Goal: Information Seeking & Learning: Check status

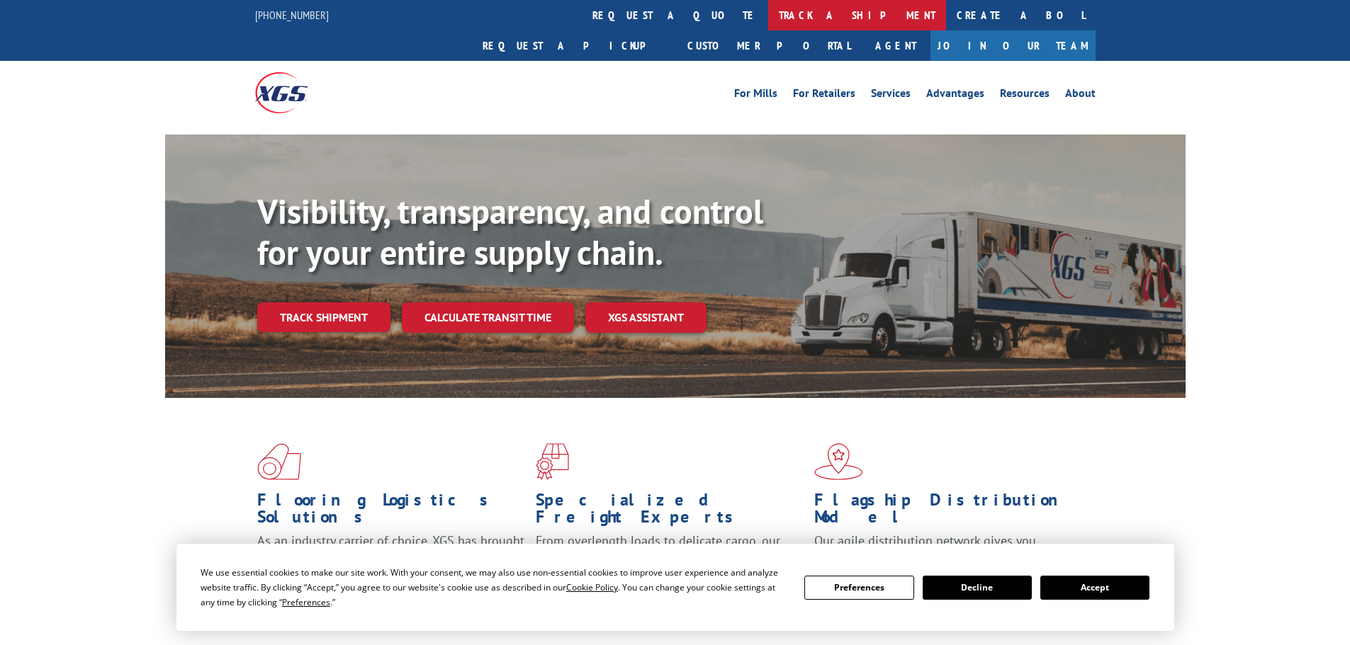
click at [768, 27] on link "track a shipment" at bounding box center [857, 15] width 178 height 30
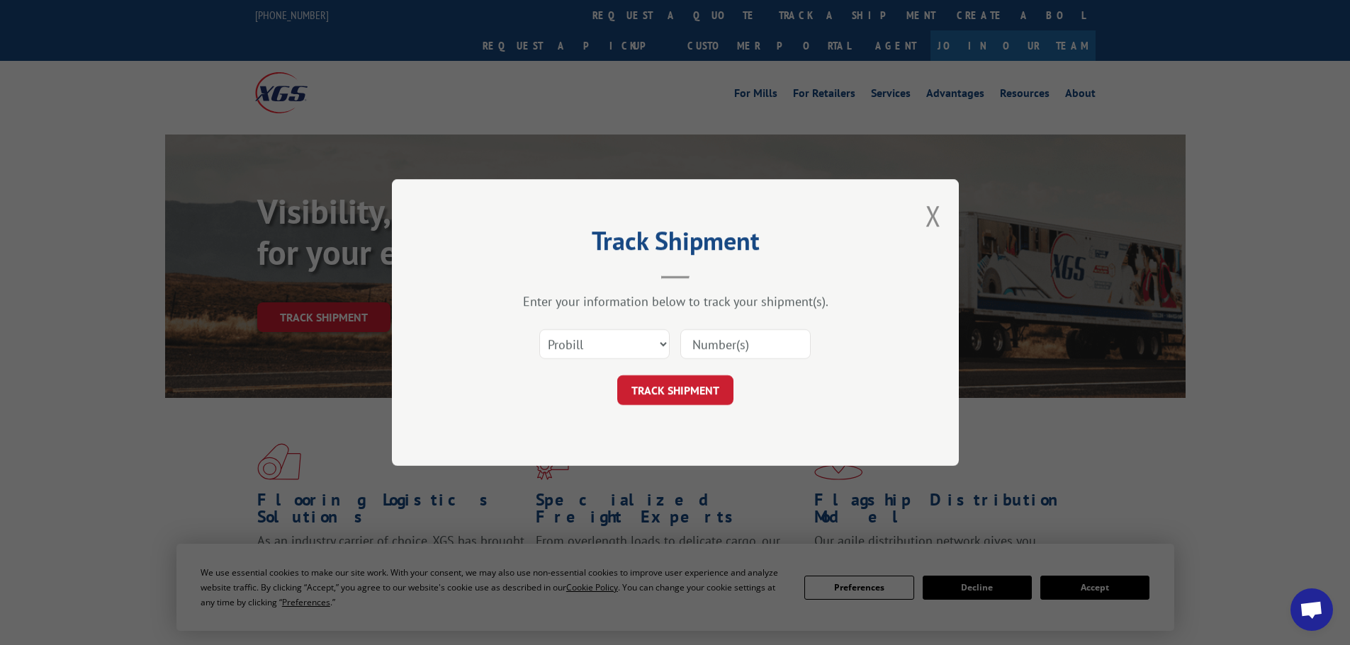
click at [740, 348] on input at bounding box center [745, 344] width 130 height 30
paste input "535252"
type input "535252"
click at [687, 392] on button "TRACK SHIPMENT" at bounding box center [675, 390] width 116 height 30
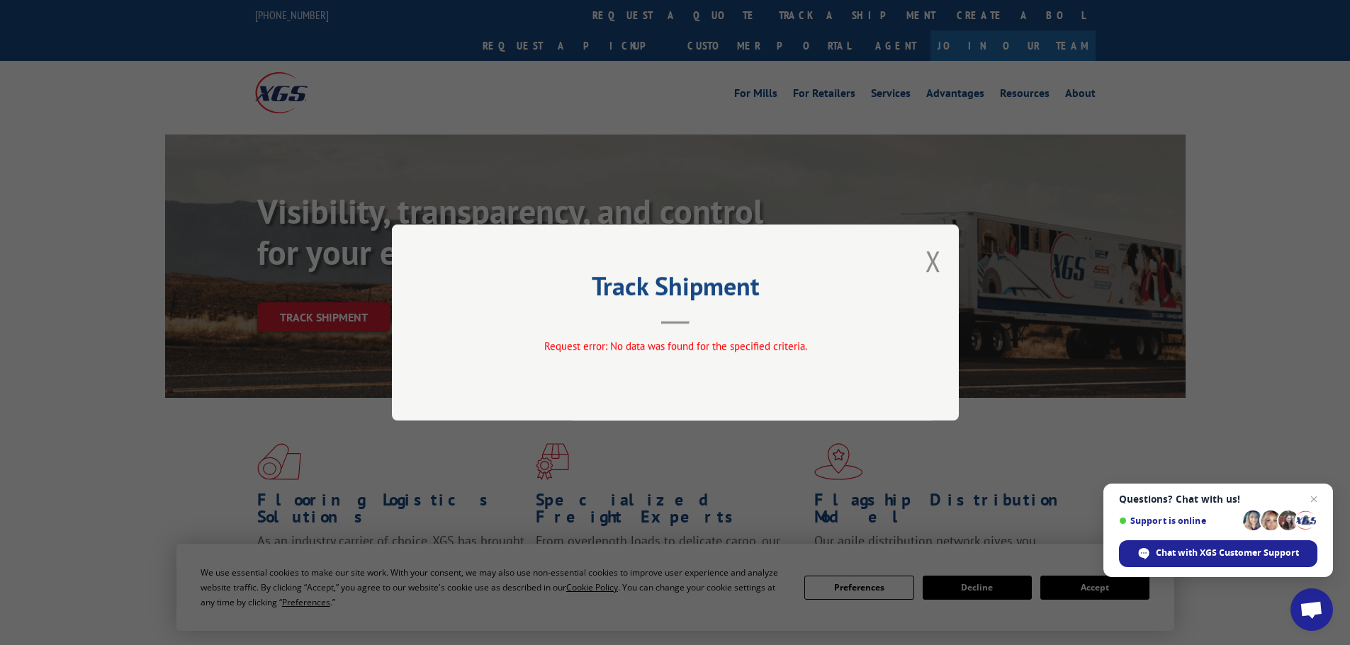
drag, startPoint x: 937, startPoint y: 263, endPoint x: 750, endPoint y: 30, distance: 297.8
click at [933, 262] on button "Close modal" at bounding box center [933, 261] width 16 height 38
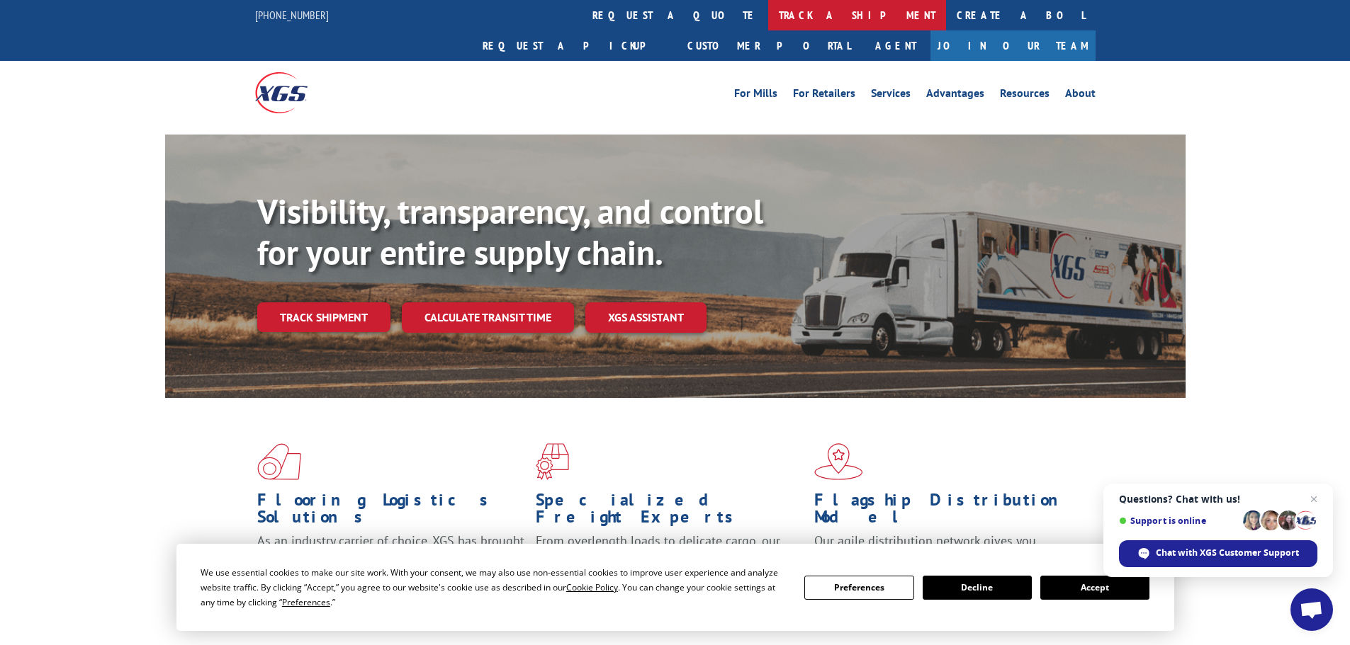
click at [768, 18] on link "track a shipment" at bounding box center [857, 15] width 178 height 30
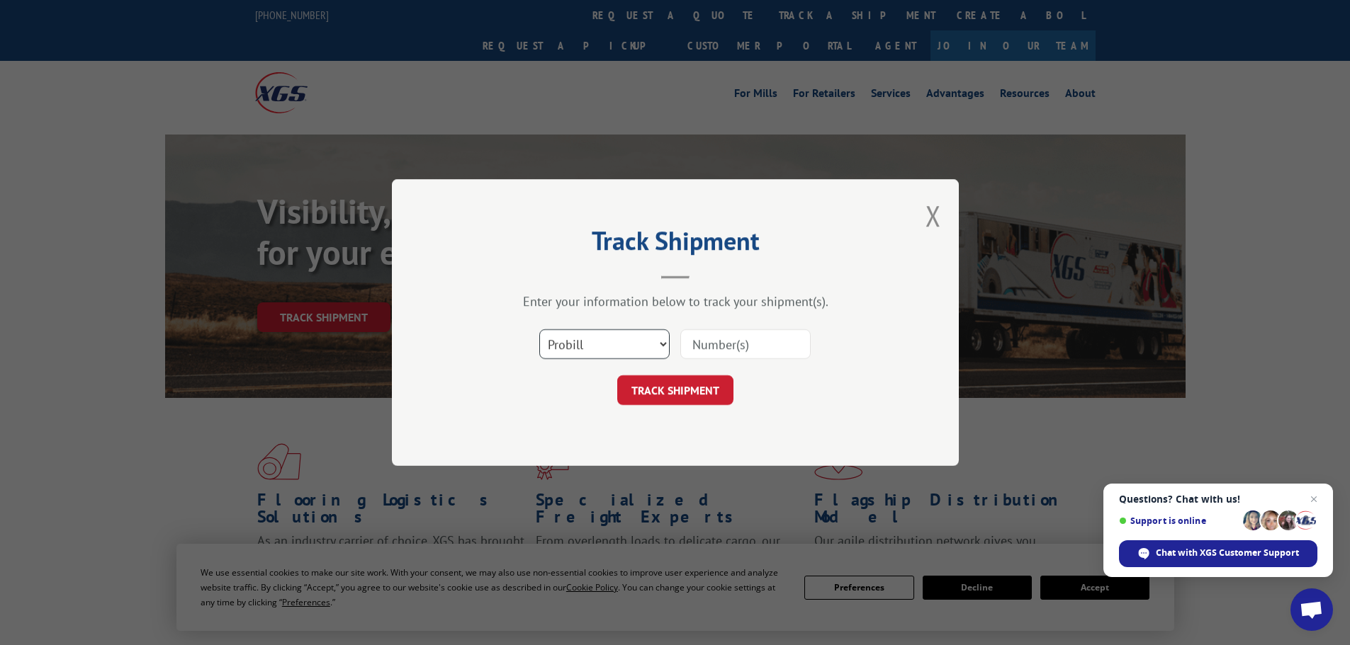
click at [609, 353] on select "Select category... Probill BOL PO" at bounding box center [604, 344] width 130 height 30
select select "po"
click at [539, 329] on select "Select category... Probill BOL PO" at bounding box center [604, 344] width 130 height 30
click at [718, 347] on input at bounding box center [745, 344] width 130 height 30
paste input "28532438"
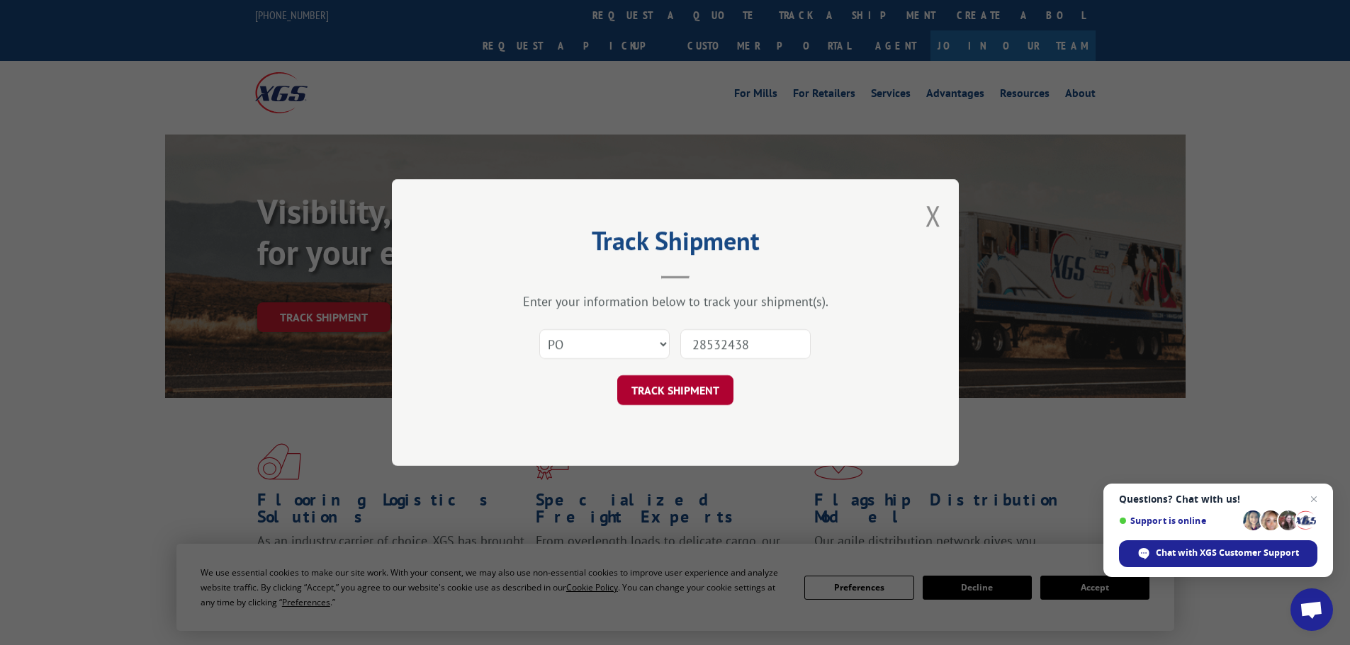
type input "28532438"
click at [696, 388] on button "TRACK SHIPMENT" at bounding box center [675, 390] width 116 height 30
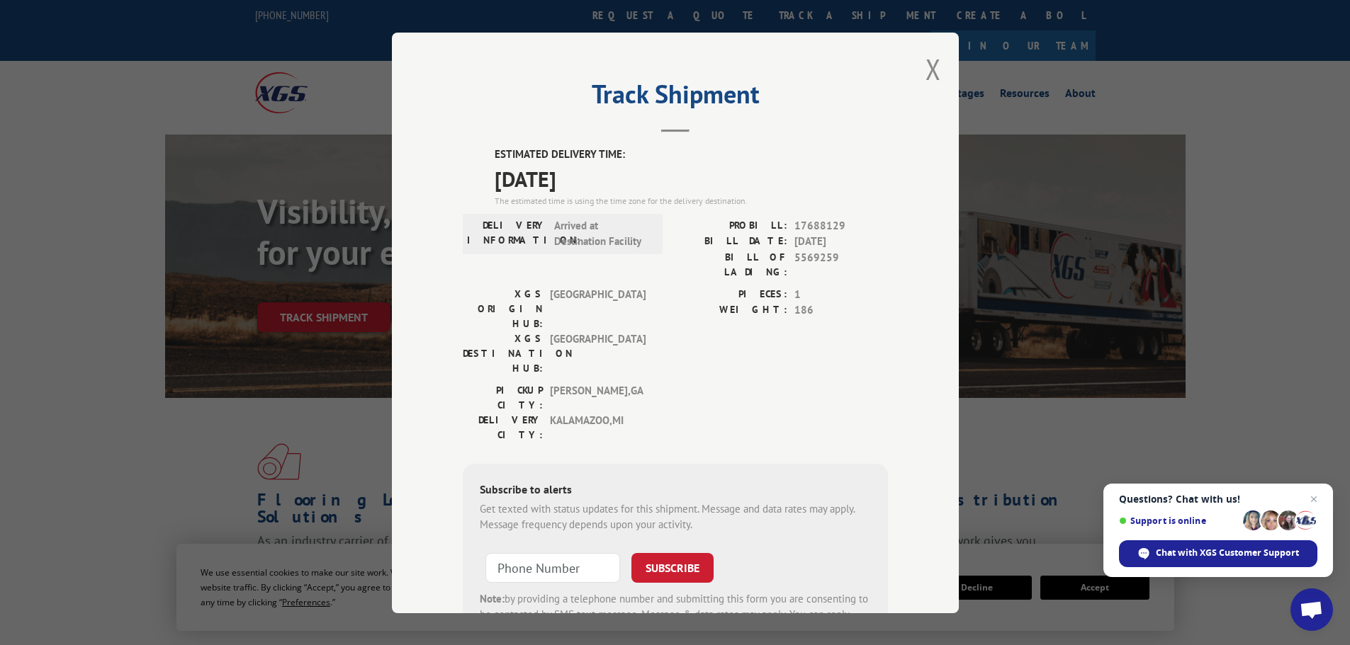
drag, startPoint x: 607, startPoint y: 193, endPoint x: 476, endPoint y: 158, distance: 135.6
click at [476, 158] on div "ESTIMATED DELIVERY TIME: [DATE] The estimated time is using the time zone for t…" at bounding box center [675, 401] width 425 height 509
copy div "ESTIMATED DELIVERY TIME: [DATE]"
drag, startPoint x: 924, startPoint y: 67, endPoint x: 682, endPoint y: 9, distance: 249.2
click at [925, 68] on button "Close modal" at bounding box center [933, 69] width 16 height 38
